Goal: Communication & Community: Answer question/provide support

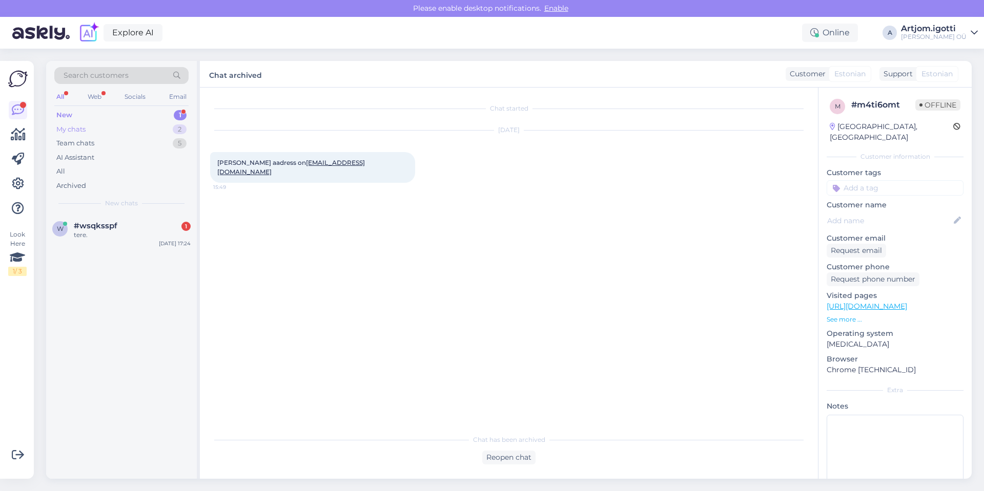
click at [151, 111] on div "New 1" at bounding box center [121, 115] width 134 height 14
click at [140, 234] on div "tere." at bounding box center [132, 235] width 117 height 9
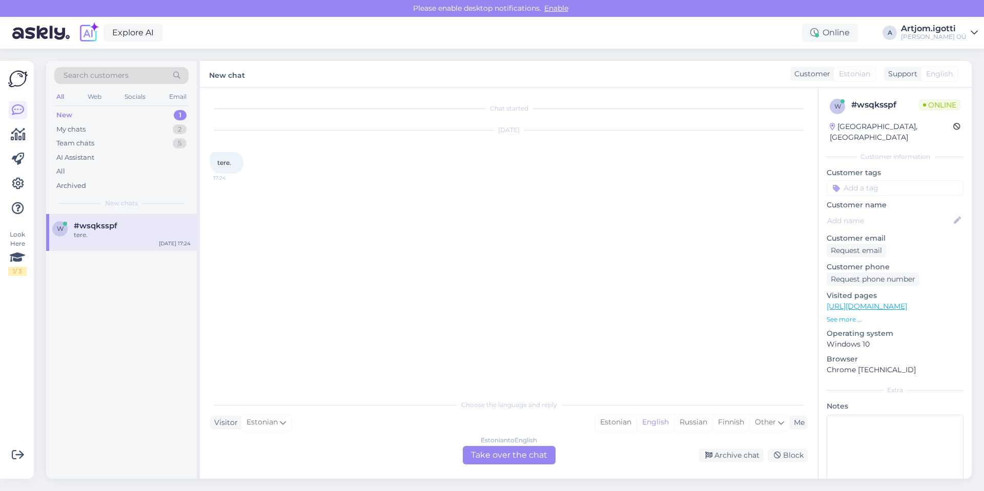
drag, startPoint x: 609, startPoint y: 422, endPoint x: 528, endPoint y: 455, distance: 86.9
click at [608, 422] on div "Estonian" at bounding box center [615, 422] width 41 height 15
click at [491, 452] on div "Estonian to Estonian Take over the chat" at bounding box center [509, 455] width 93 height 18
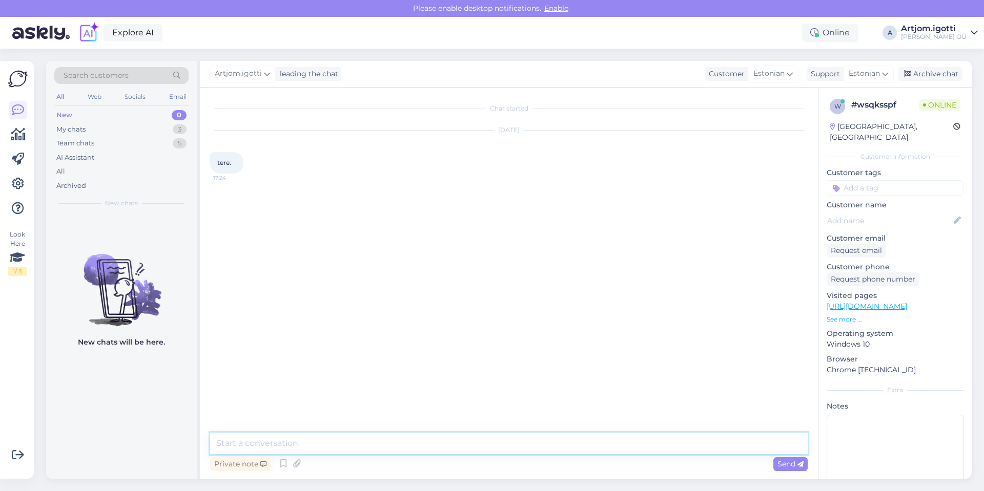
click at [404, 438] on textarea at bounding box center [508, 444] width 597 height 22
type textarea "[PERSON_NAME]"
type textarea "Tere"
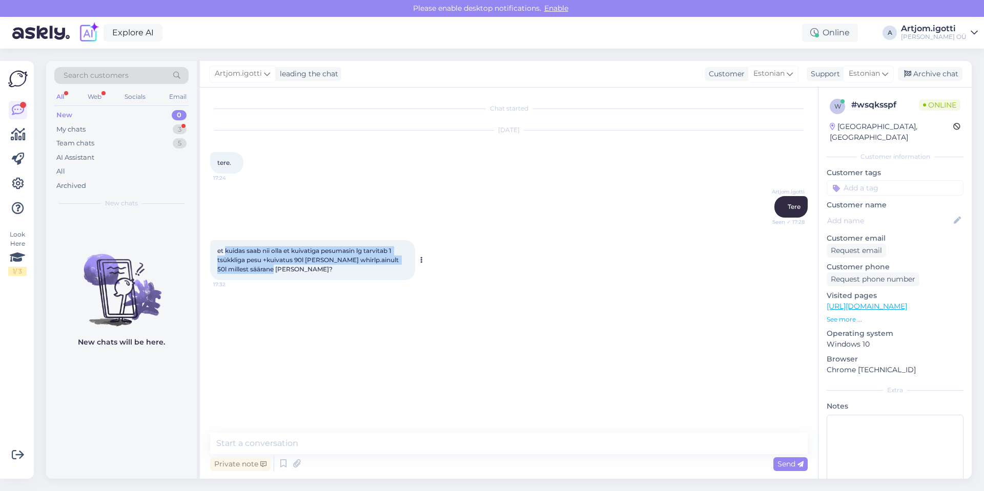
drag, startPoint x: 225, startPoint y: 251, endPoint x: 266, endPoint y: 271, distance: 45.8
click at [266, 271] on div "et kuidas saab nii olla et kuivatiga pesumasin lg tarvitab 1 tsükkliga pesu +ku…" at bounding box center [312, 260] width 205 height 40
copy span "kuidas saab nii olla et kuivatiga pesumasin lg tarvitab 1 tsükkliga pesu +kuiva…"
click at [341, 264] on div "et kuidas saab nii olla et kuivatiga pesumasin lg tarvitab 1 tsükkliga pesu +ku…" at bounding box center [312, 260] width 205 height 40
click at [349, 436] on textarea at bounding box center [508, 444] width 597 height 22
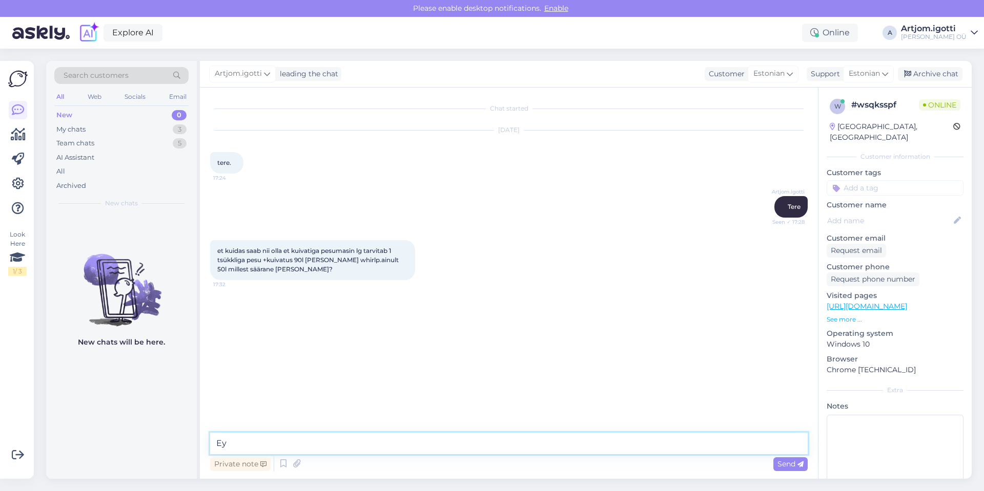
type textarea "[PERSON_NAME]"
type textarea "T"
type textarea "Saate palun öelda millistest mudelitest meie räägime"
click at [383, 444] on textarea at bounding box center [508, 444] width 597 height 22
drag, startPoint x: 487, startPoint y: 429, endPoint x: 481, endPoint y: 435, distance: 8.3
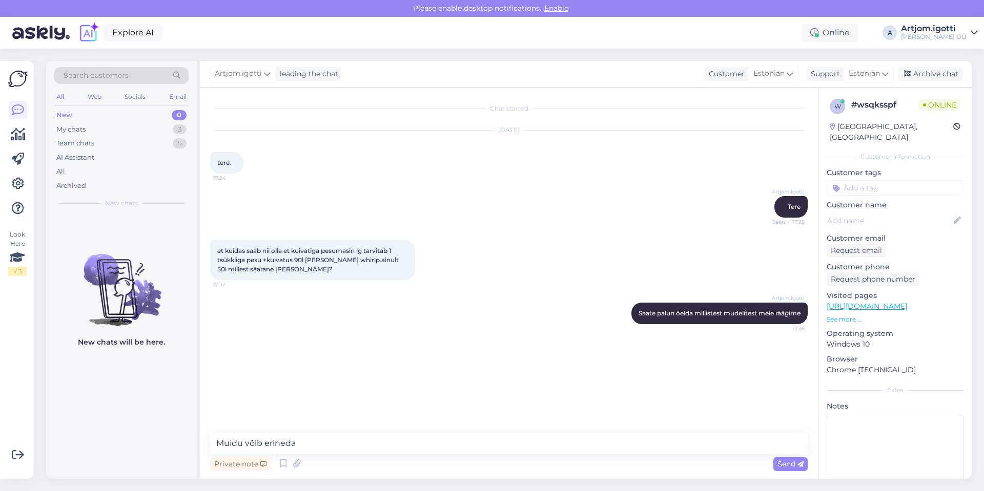
click at [485, 430] on div "Chat started [DATE] tere. 17:24 Artjom.igotti Tere Seen ✓ 17:28 et kuidas saab …" at bounding box center [509, 283] width 618 height 391
click at [480, 444] on textarea "Muidu võib erineda" at bounding box center [508, 444] width 597 height 22
type textarea "Muidu võib erineda kuivatustehnaloogiast."
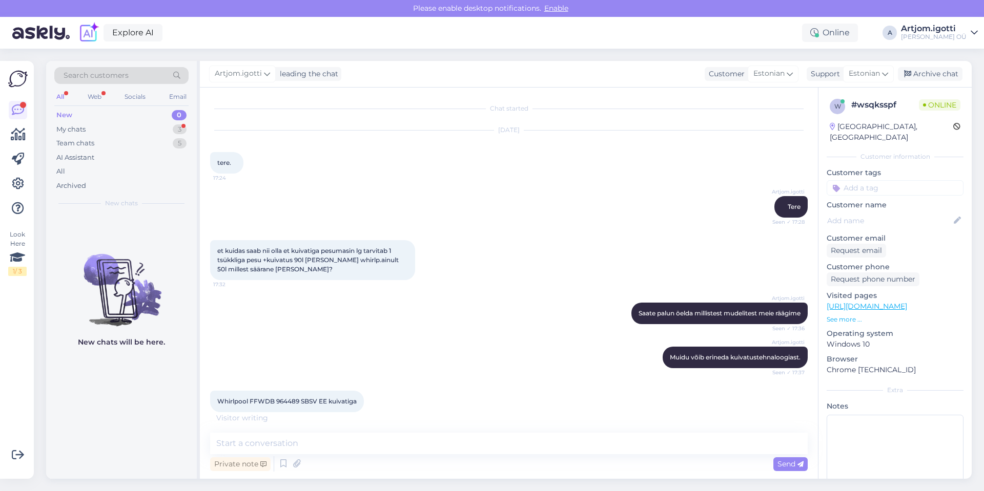
scroll to position [44, 0]
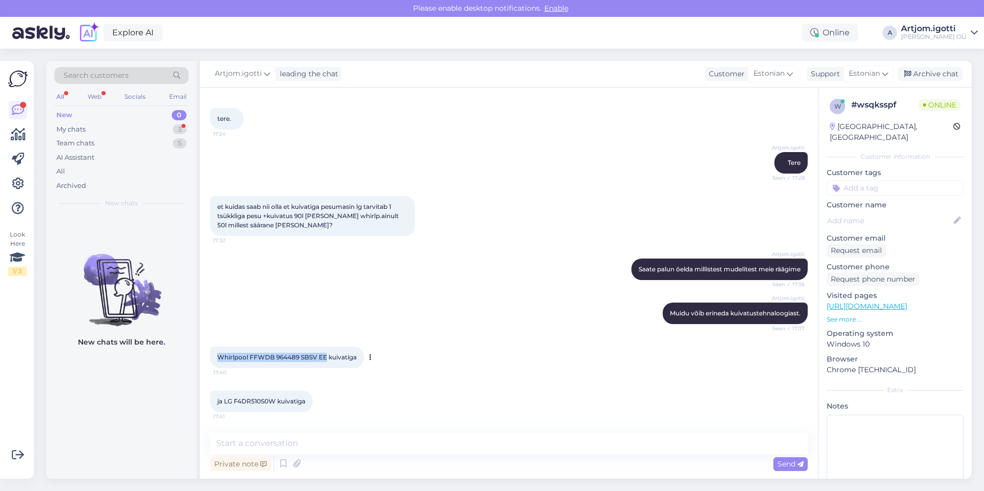
drag, startPoint x: 217, startPoint y: 357, endPoint x: 327, endPoint y: 360, distance: 109.7
click at [327, 360] on span "Whirlpool FFWDB 964489 SBSV EE kuivatiga" at bounding box center [286, 357] width 139 height 8
copy span "Whirlpool FFWDB 964489 SBSV EE"
drag, startPoint x: 223, startPoint y: 401, endPoint x: 333, endPoint y: 401, distance: 109.6
click at [333, 401] on div "ja LG F4DR510S0W kuivatiga 17:41" at bounding box center [508, 402] width 597 height 44
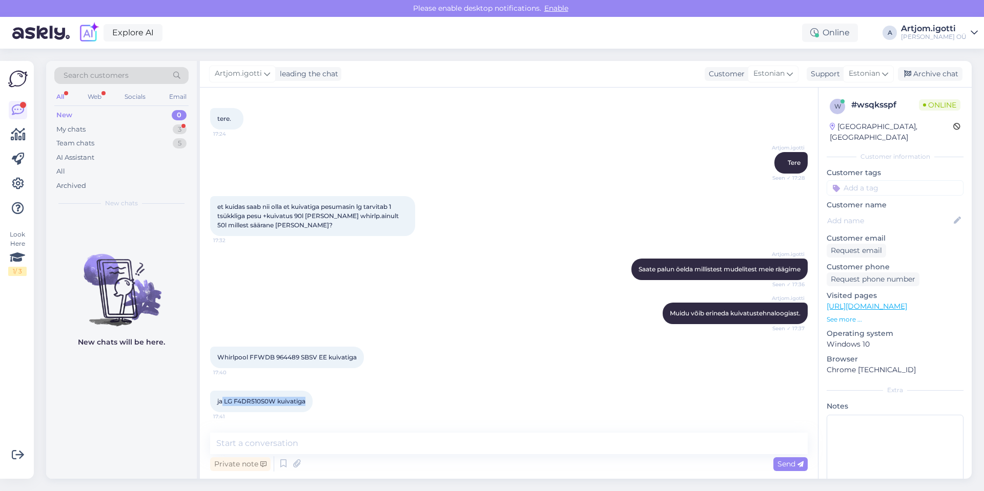
copy span "LG F4DR510S0W kuivatiga"
click at [357, 438] on textarea at bounding box center [508, 444] width 597 height 22
type textarea "М"
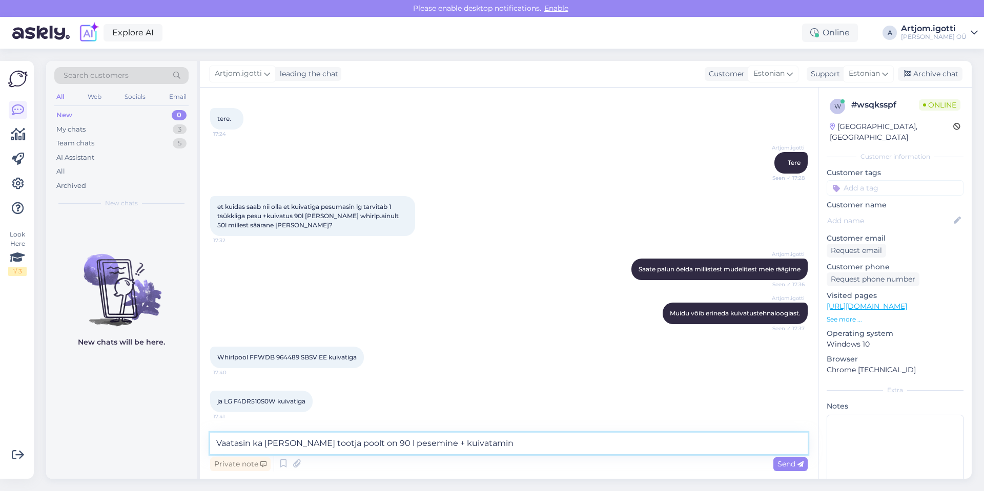
type textarea "Vaatasin ka [PERSON_NAME] tootja poolt on 90 l pesemine + kuivatamine"
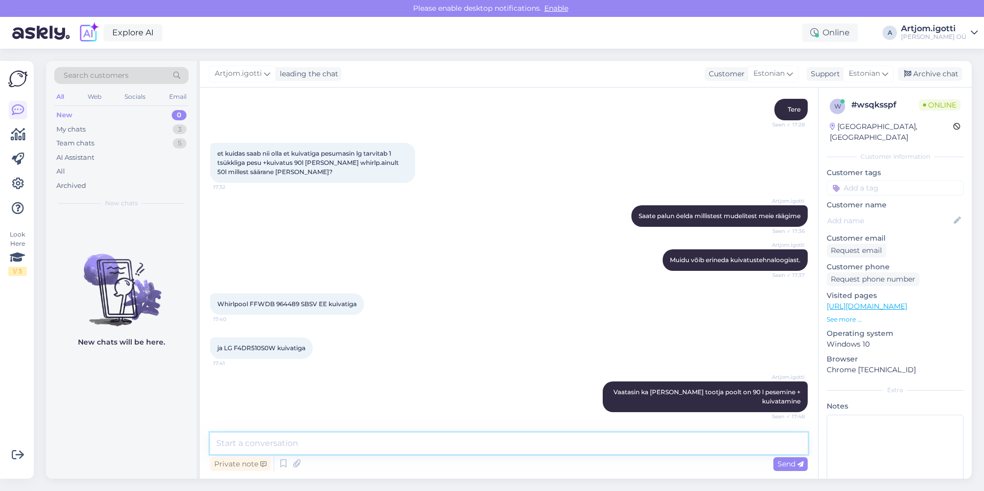
click at [450, 440] on textarea at bounding box center [508, 444] width 597 height 22
type textarea "Ь"
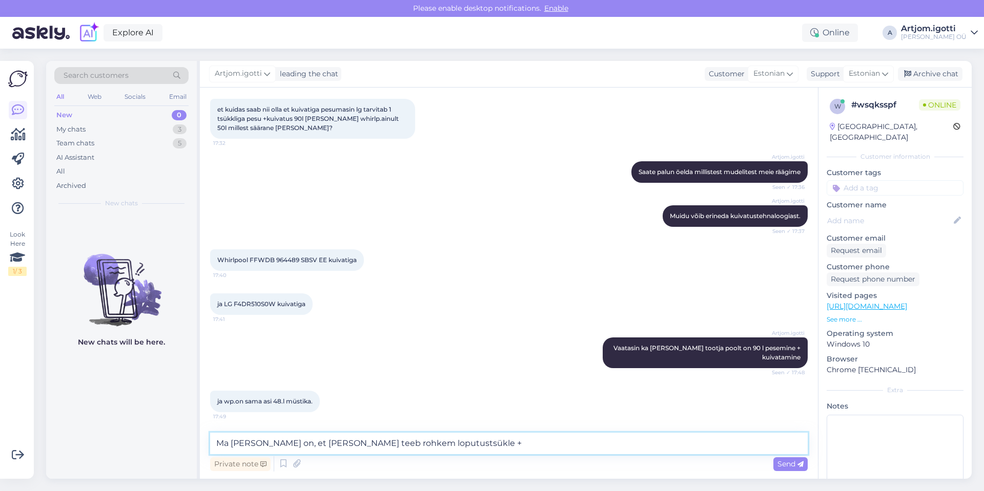
click at [488, 445] on textarea "Ma [PERSON_NAME] on, et [PERSON_NAME] teeb rohkem loputustsükle +" at bounding box center [508, 444] width 597 height 22
type textarea "Ma [PERSON_NAME] on, et [PERSON_NAME] teeb rohkem loputustsükle + ka kuivatusme…"
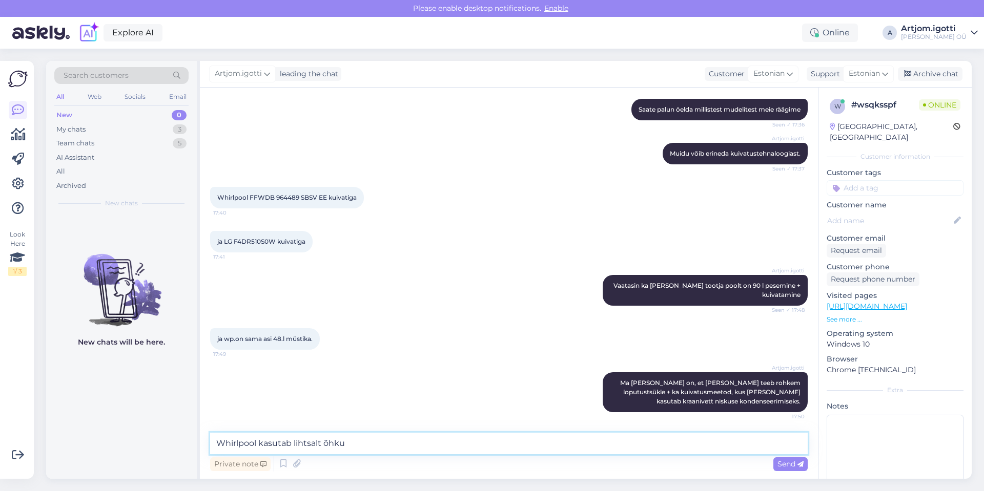
type textarea "Whirlpool kasutab lihtsalt õhku."
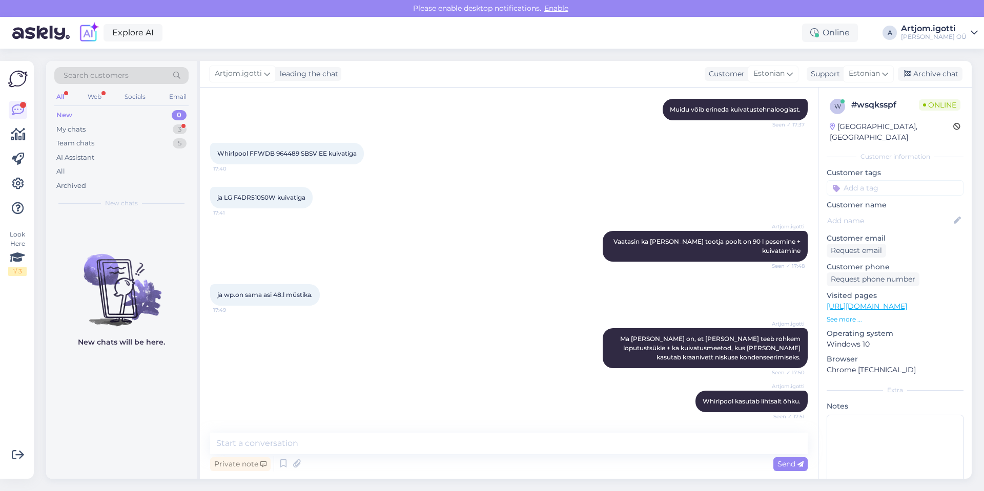
scroll to position [301, 0]
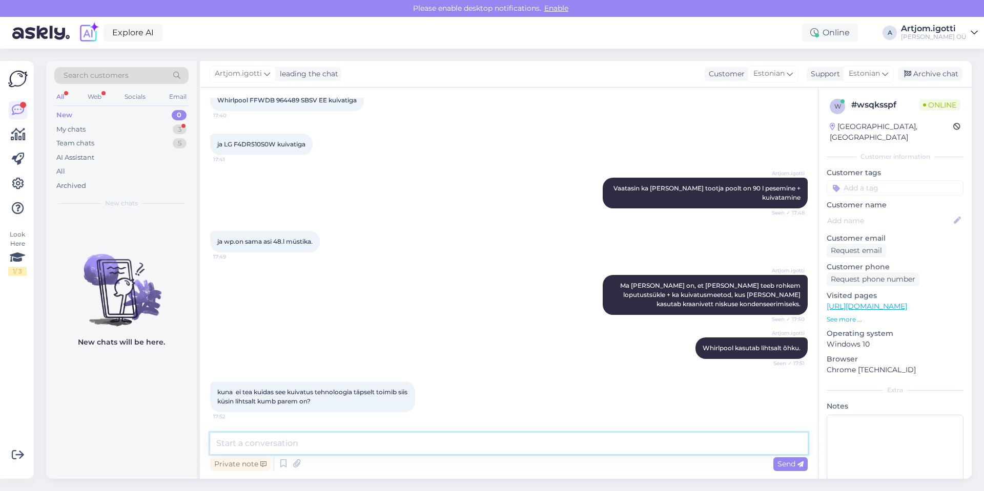
click at [333, 447] on textarea at bounding box center [508, 444] width 597 height 22
paste textarea "[PERSON_NAME] peaksin valima, eeldades, et veetarbimine on oluline ja kuivatusr…"
drag, startPoint x: 233, startPoint y: 445, endPoint x: 312, endPoint y: 442, distance: 79.5
click at [312, 442] on textarea "[PERSON_NAME] peaksin valima, eeldades, et veetarbimine on oluline ja kuivatusr…" at bounding box center [508, 444] width 597 height 22
drag, startPoint x: 318, startPoint y: 444, endPoint x: 610, endPoint y: 446, distance: 292.5
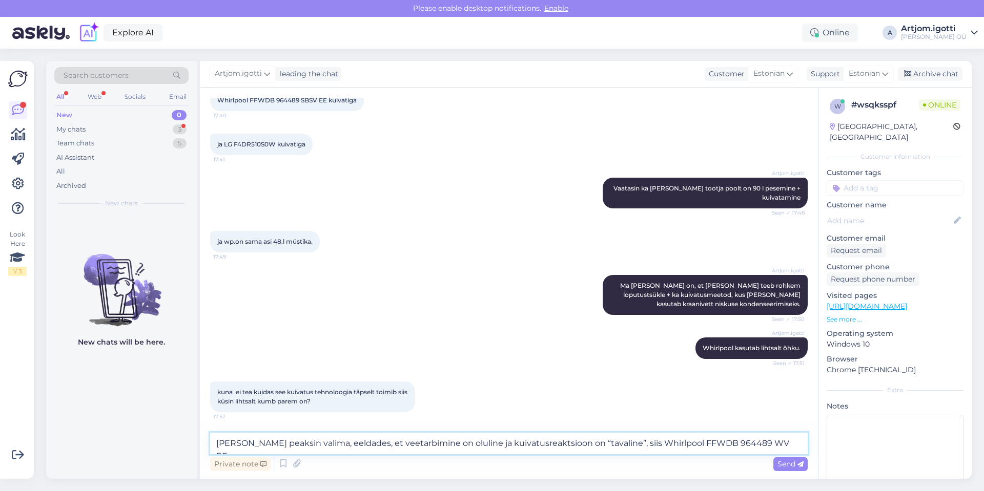
click at [610, 446] on textarea "[PERSON_NAME] peaksin valima, eeldades, et veetarbimine on oluline ja kuivatusr…" at bounding box center [508, 444] width 597 height 22
click at [481, 443] on textarea "[PERSON_NAME] peaksin valima, siis Whirlpool FFWDB 964489 WV EE" at bounding box center [508, 444] width 597 height 22
type textarea "[PERSON_NAME] peaksin valima, siis Whirlpool FFWDB 964489 WV EE on parem varian…"
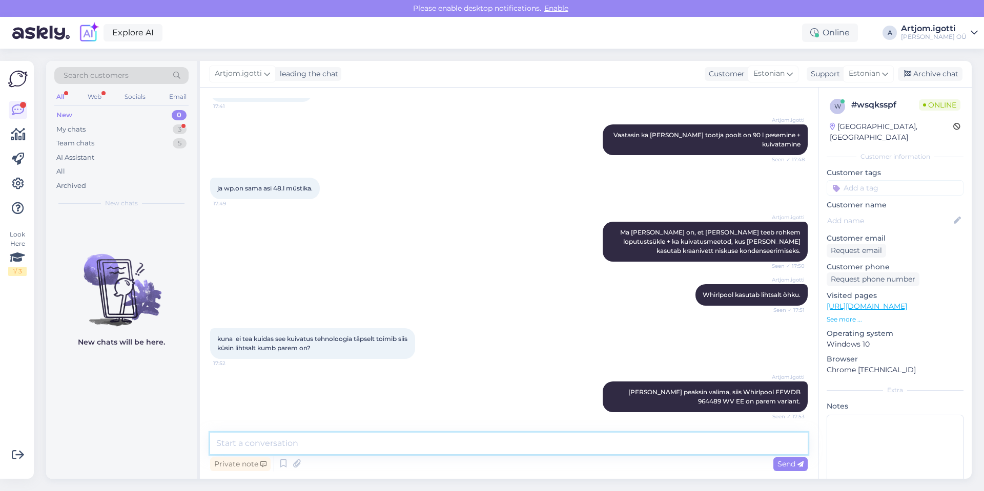
scroll to position [408, 0]
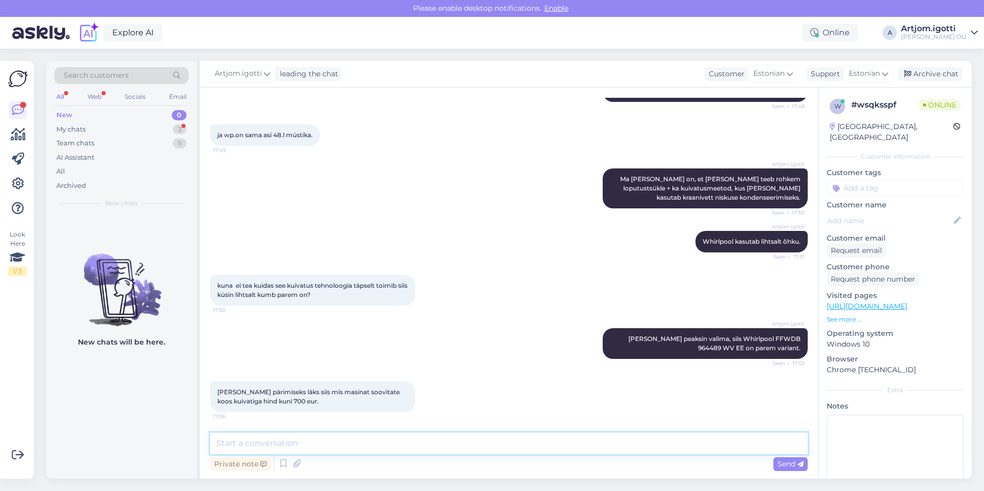
click at [386, 444] on textarea at bounding box center [508, 444] width 597 height 22
type textarea "Ы"
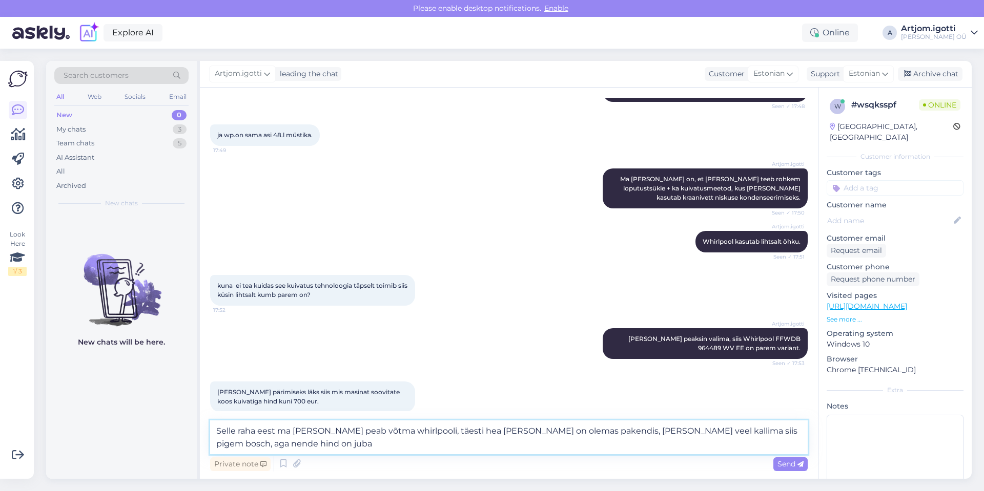
click at [354, 451] on textarea "Selle raha eest ma [PERSON_NAME] peab võtma whirlpooli, täesti hea [PERSON_NAME…" at bounding box center [508, 438] width 597 height 34
type textarea "Selle raha eest ma [PERSON_NAME] peab võtma whirlpooli, täesti hea [PERSON_NAME…"
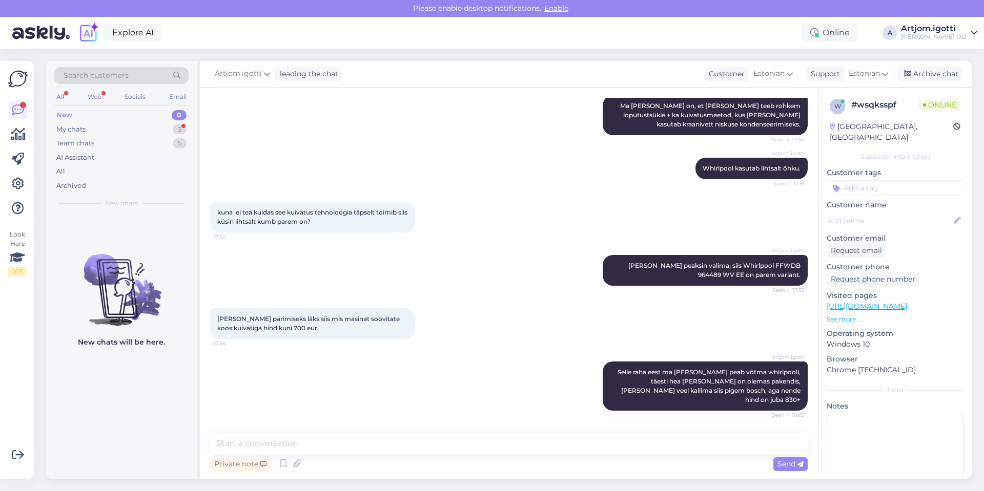
scroll to position [514, 0]
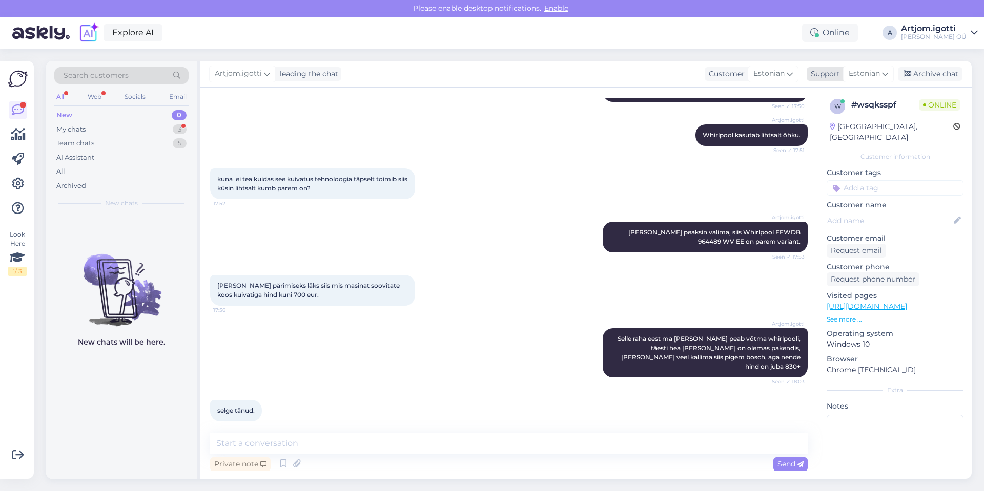
click at [909, 76] on icon at bounding box center [907, 74] width 7 height 7
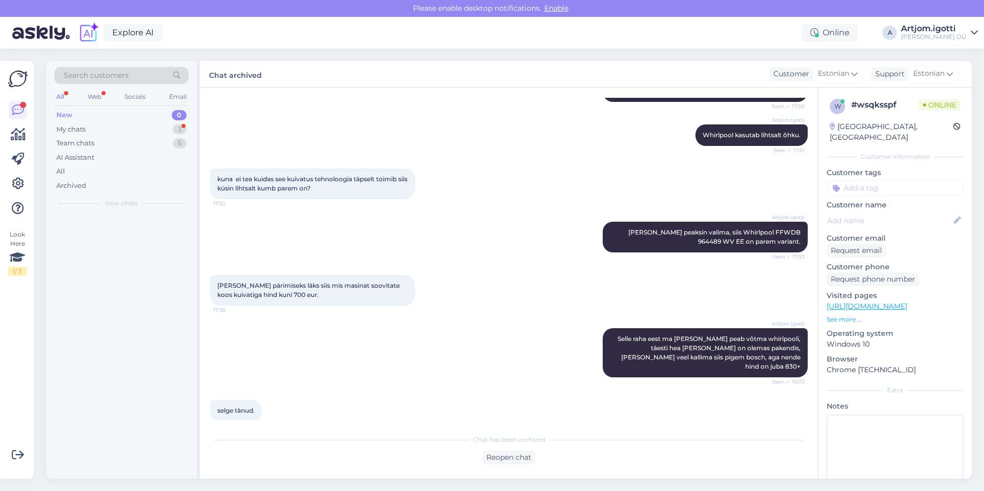
scroll to position [518, 0]
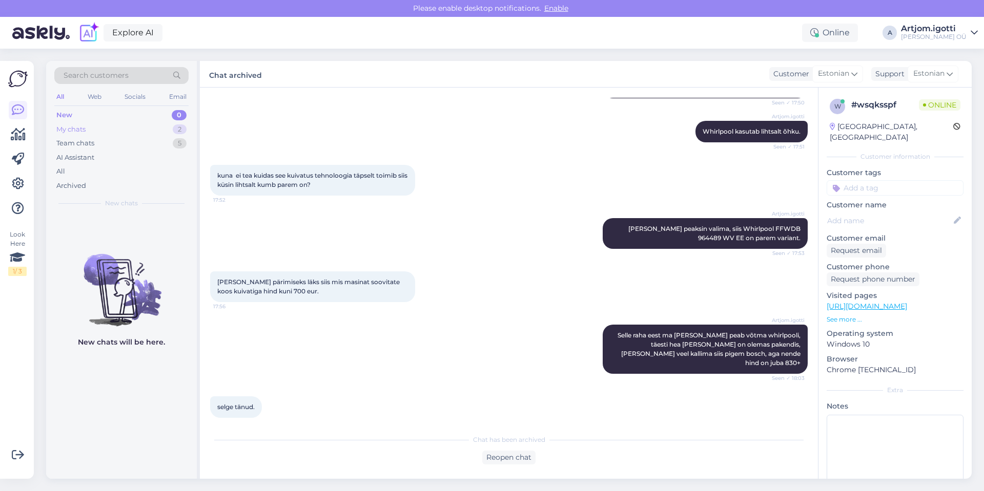
click at [153, 129] on div "My chats 2" at bounding box center [121, 129] width 134 height 14
